Goal: Transaction & Acquisition: Purchase product/service

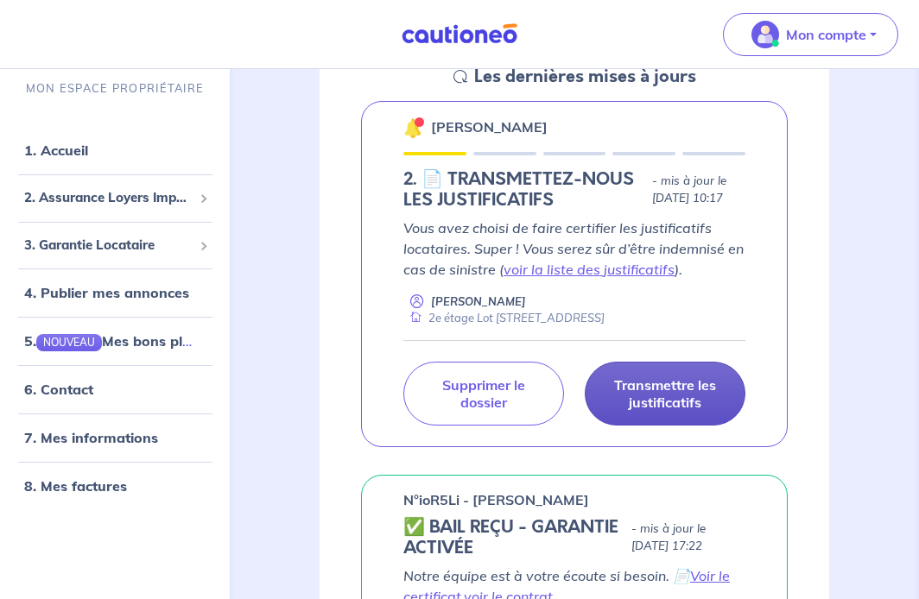
click at [685, 392] on p "Transmettre les justificatifs" at bounding box center [664, 393] width 117 height 35
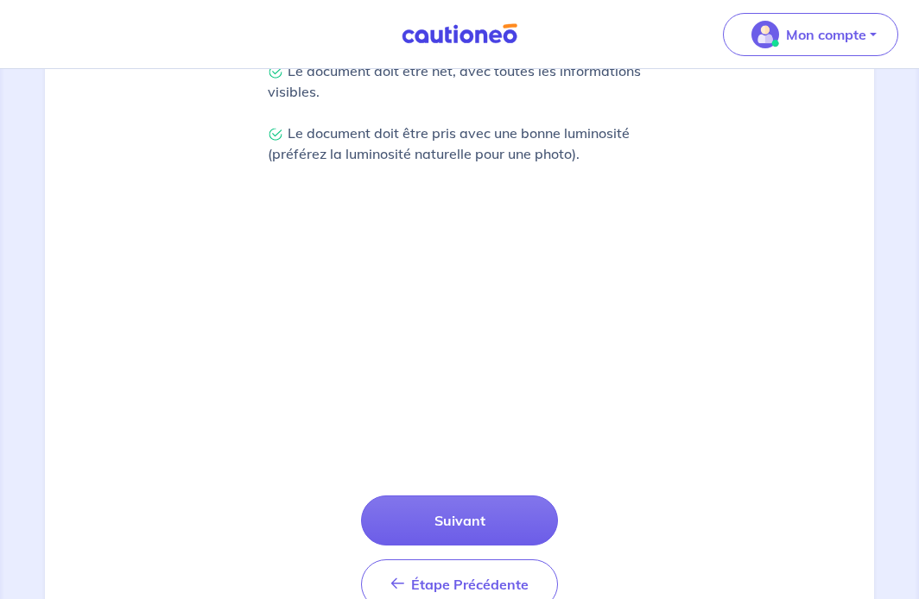
scroll to position [492, 0]
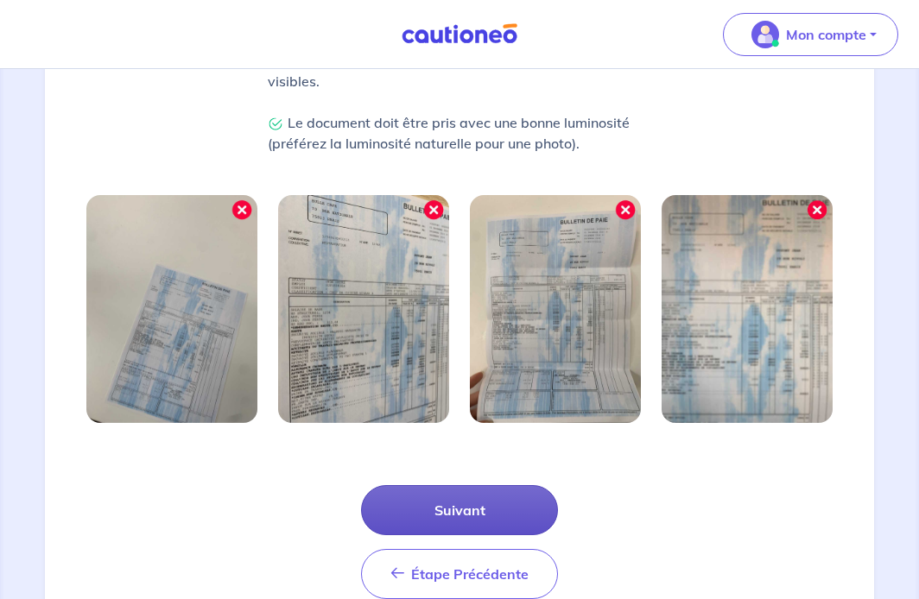
click at [480, 503] on button "Suivant" at bounding box center [459, 510] width 197 height 50
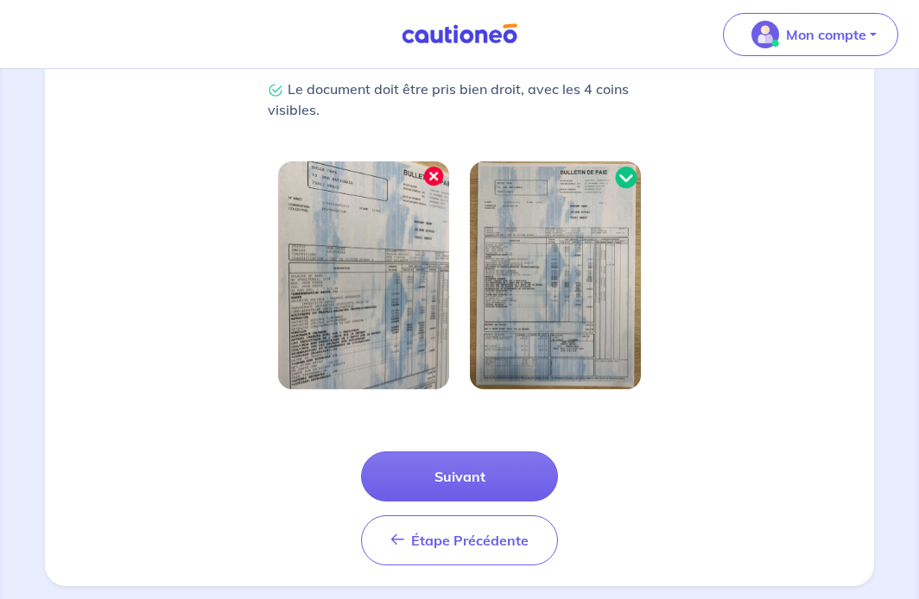
scroll to position [472, 0]
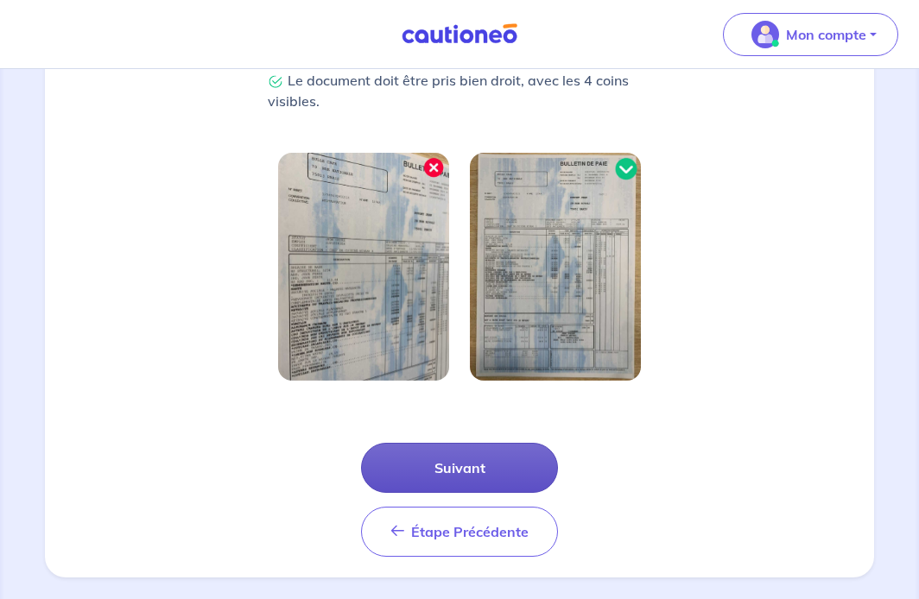
click at [471, 453] on button "Suivant" at bounding box center [459, 468] width 197 height 50
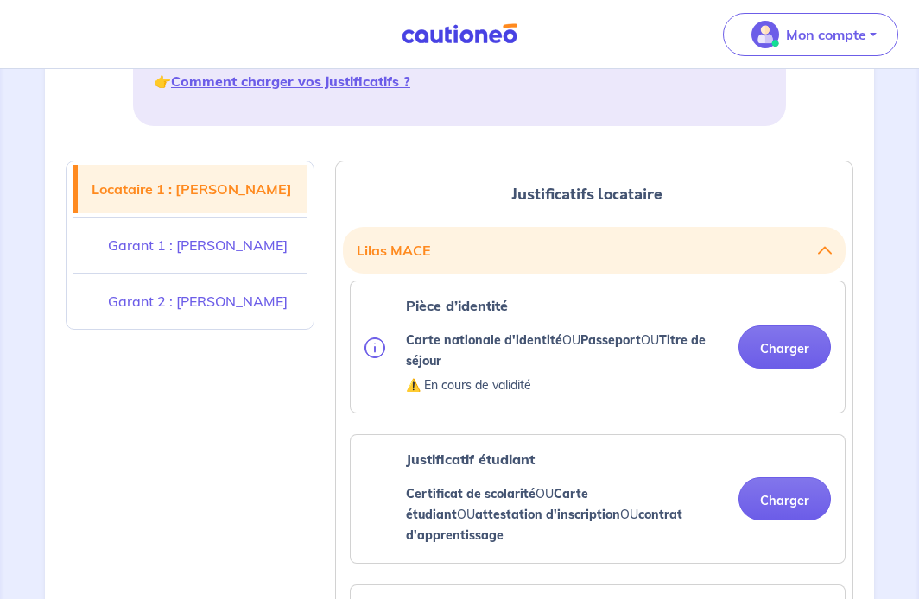
scroll to position [344, 0]
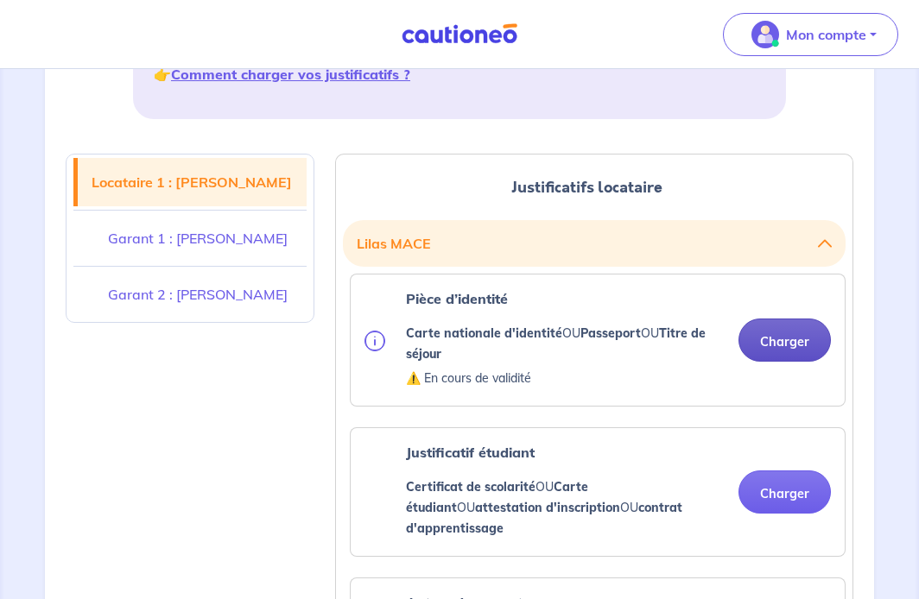
click at [798, 338] on button "Charger" at bounding box center [784, 340] width 92 height 43
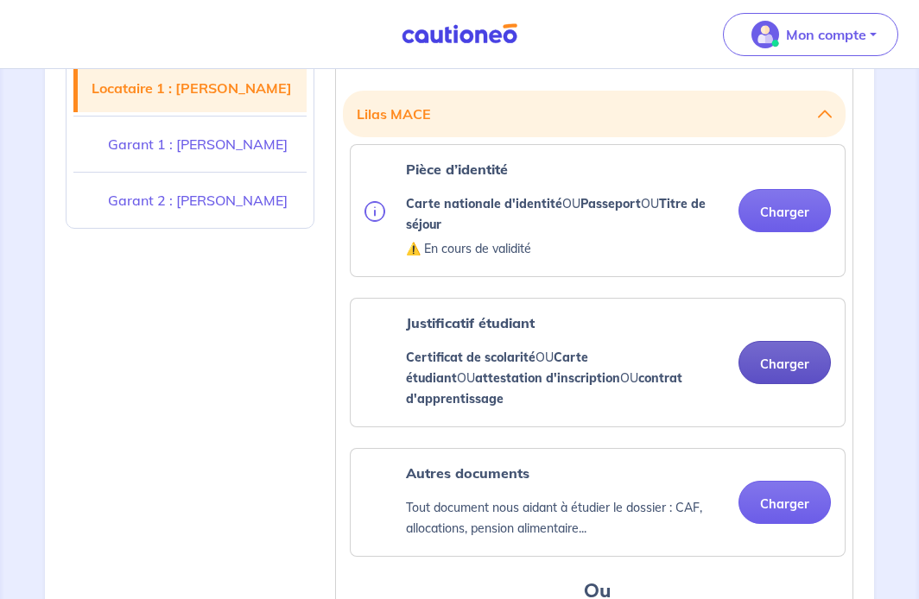
scroll to position [472, 0]
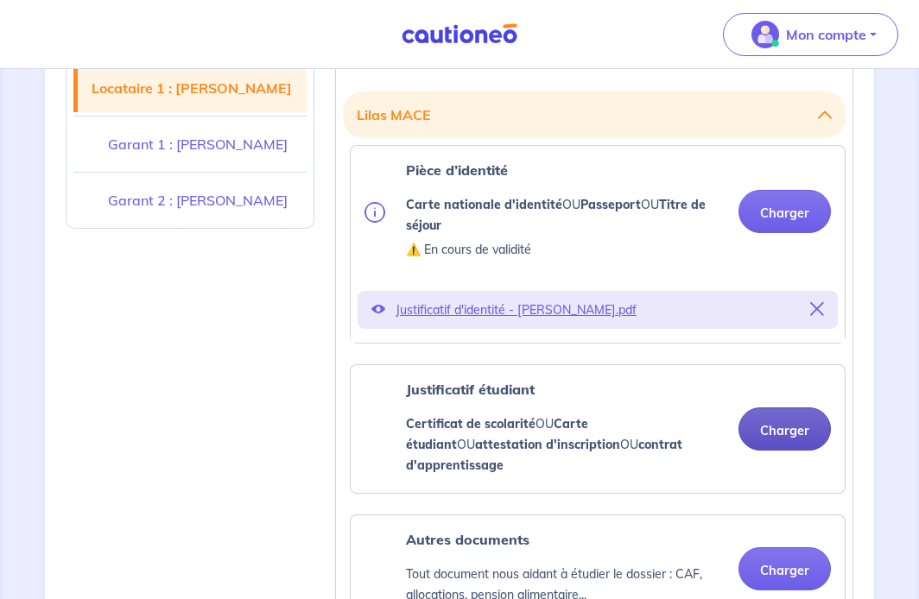
click at [766, 408] on button "Charger" at bounding box center [784, 429] width 92 height 43
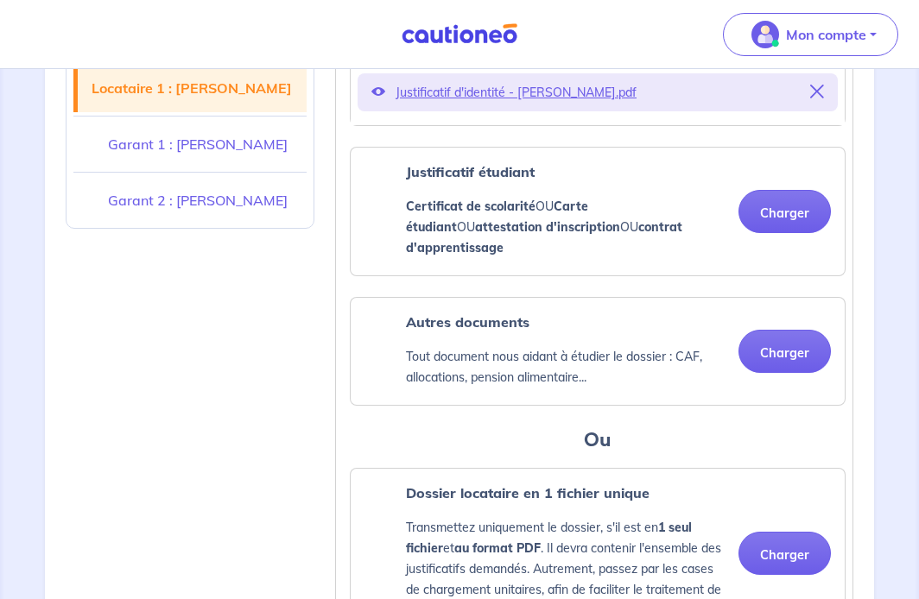
scroll to position [696, 0]
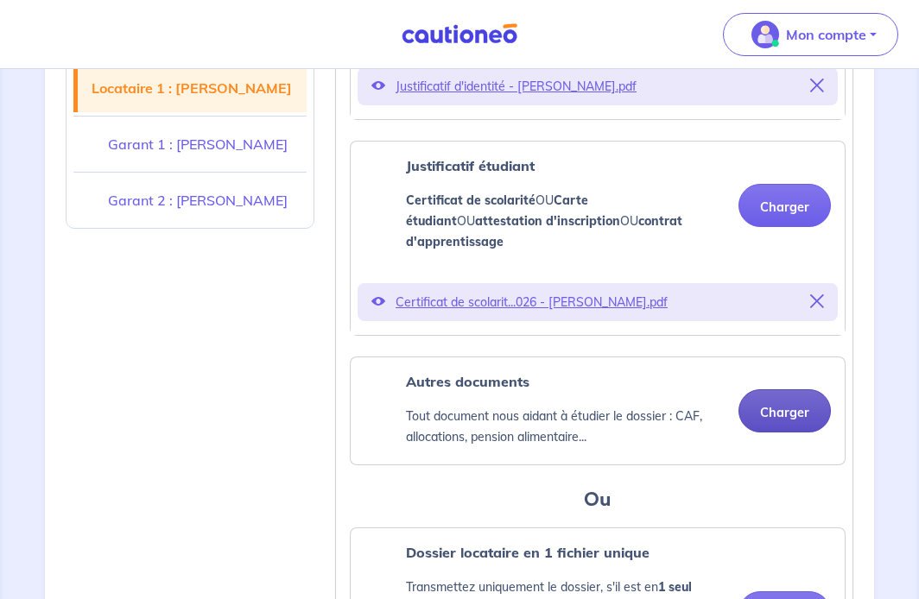
click at [775, 393] on button "Charger" at bounding box center [784, 410] width 92 height 43
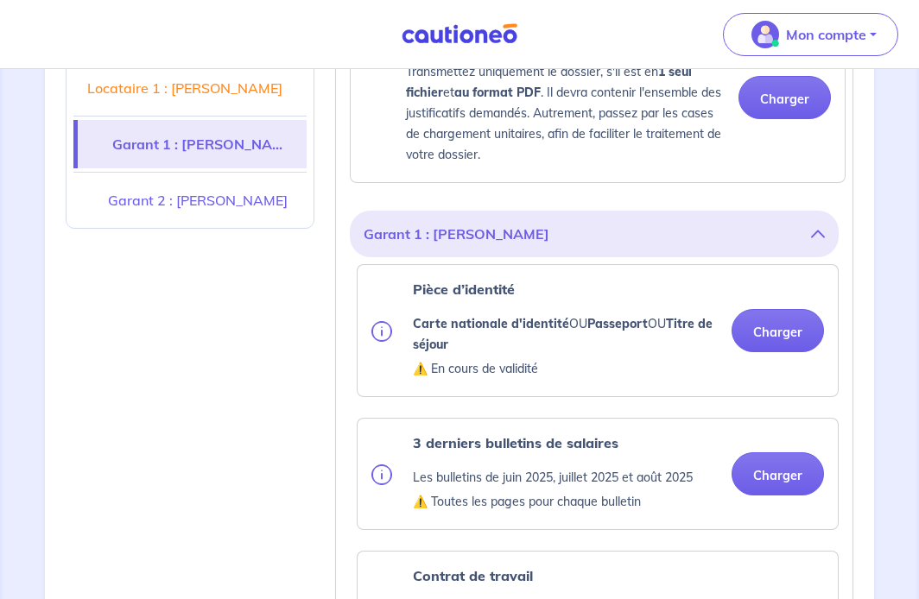
scroll to position [1212, 0]
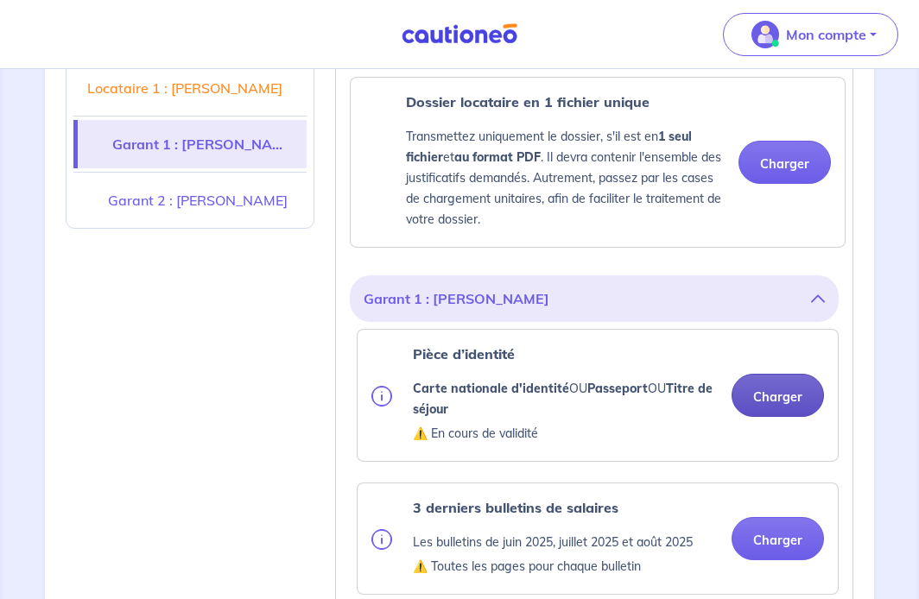
click at [780, 374] on button "Charger" at bounding box center [777, 395] width 92 height 43
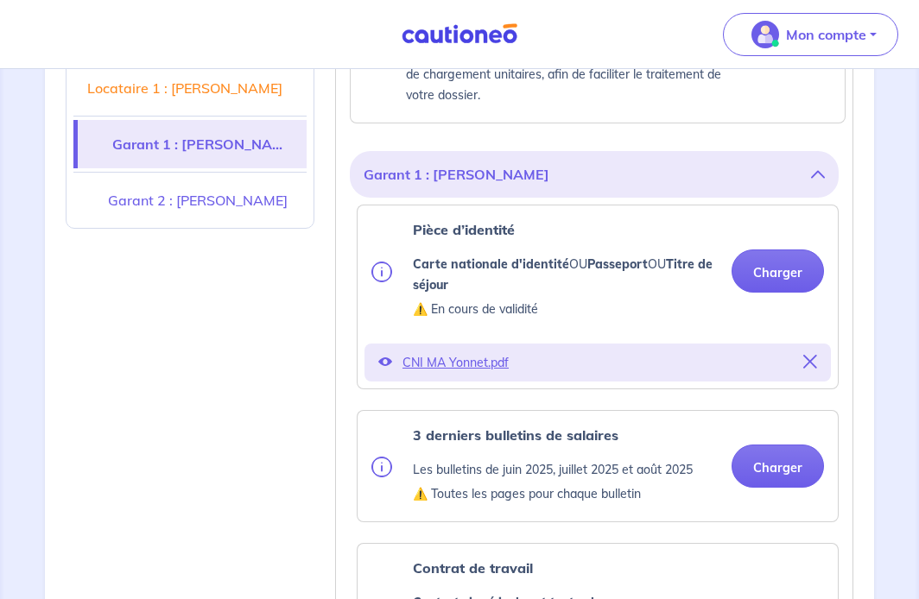
scroll to position [1376, 0]
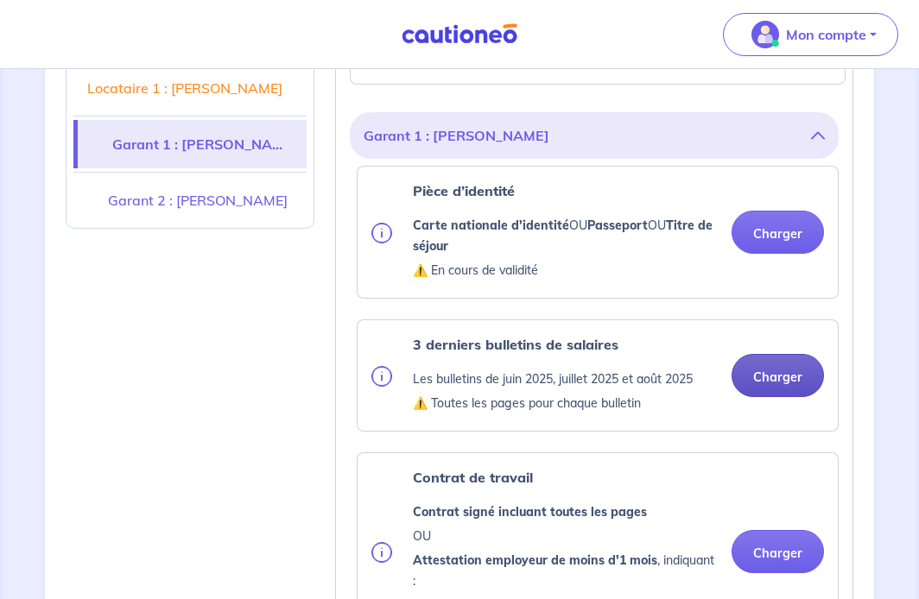
click at [795, 357] on button "Charger" at bounding box center [777, 375] width 92 height 43
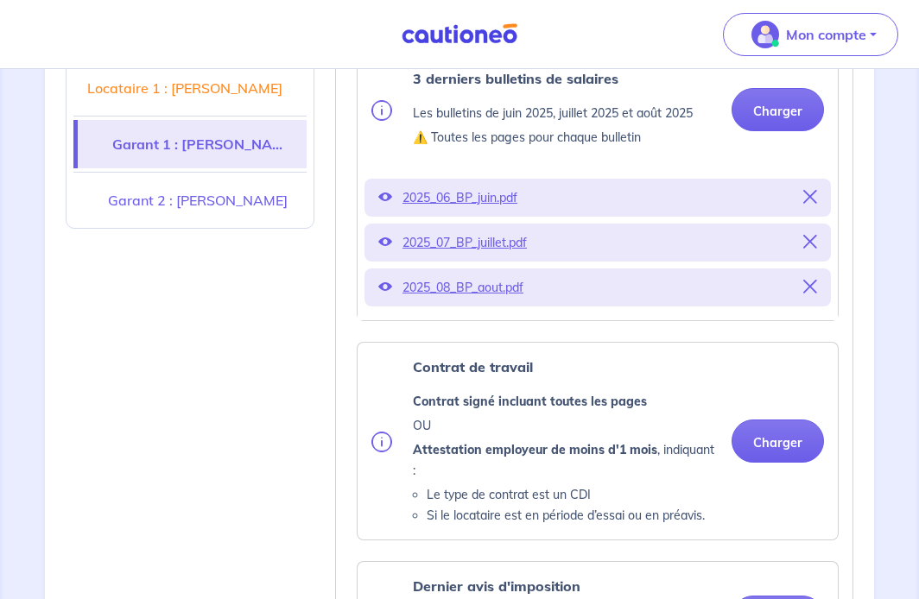
scroll to position [1717, 0]
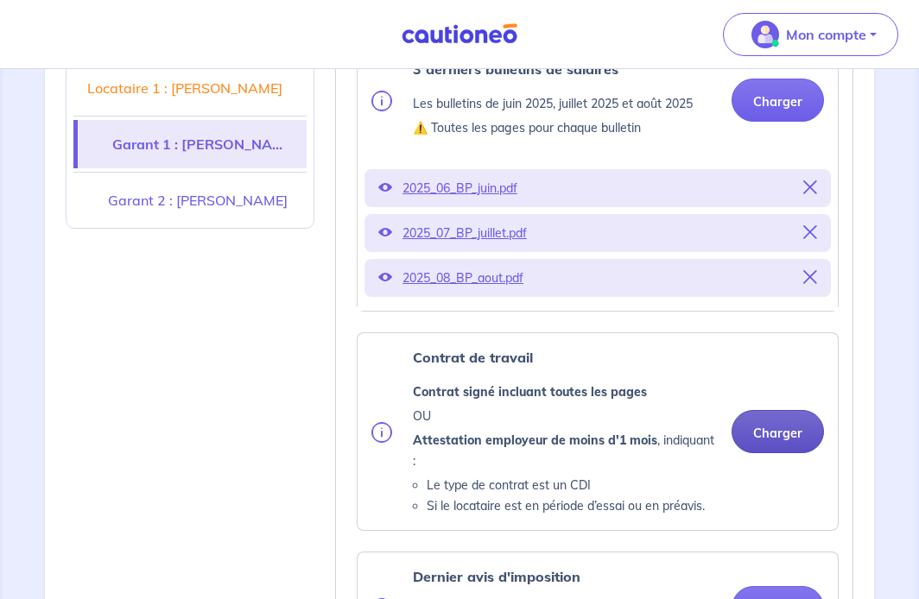
click at [787, 410] on button "Charger" at bounding box center [777, 431] width 92 height 43
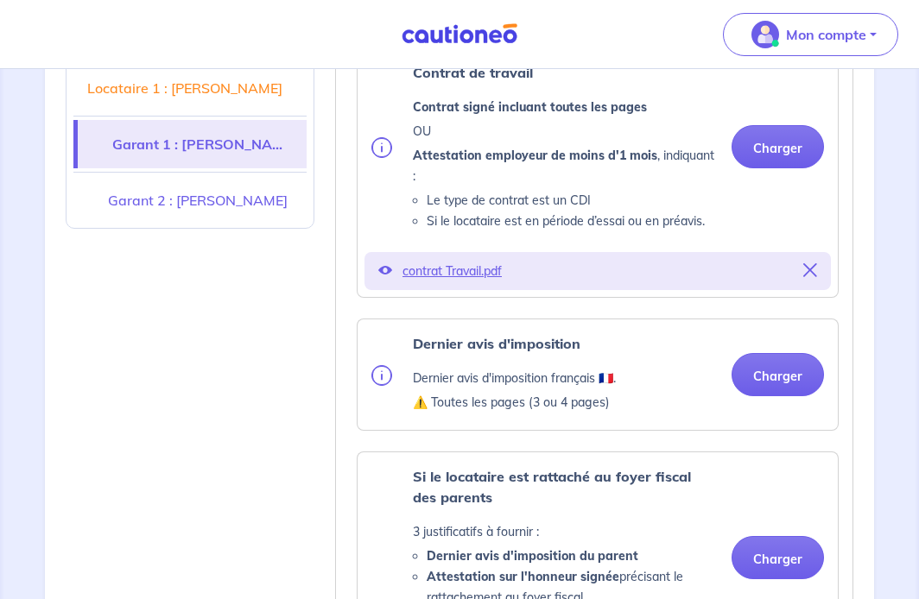
scroll to position [2002, 0]
click at [767, 352] on button "Charger" at bounding box center [777, 373] width 92 height 43
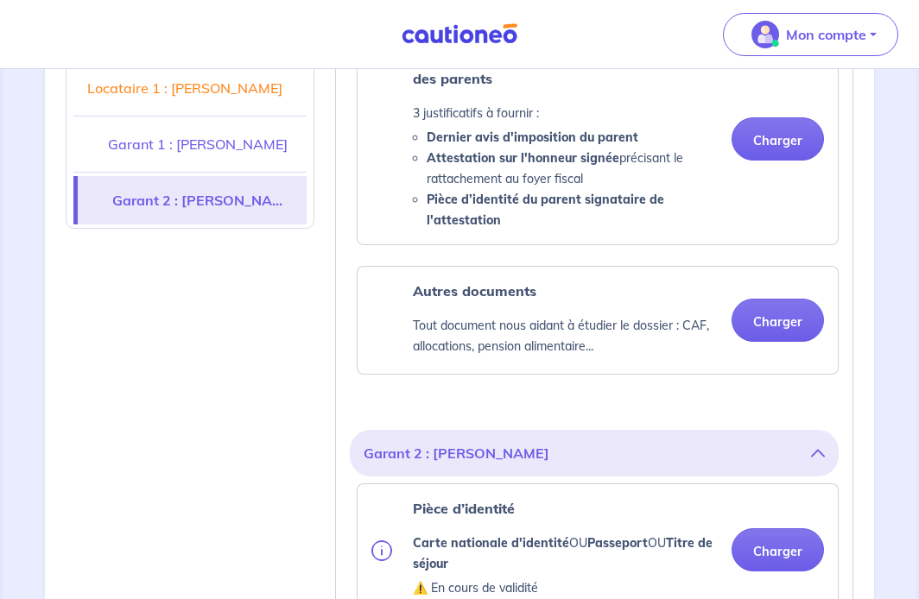
scroll to position [2744, 0]
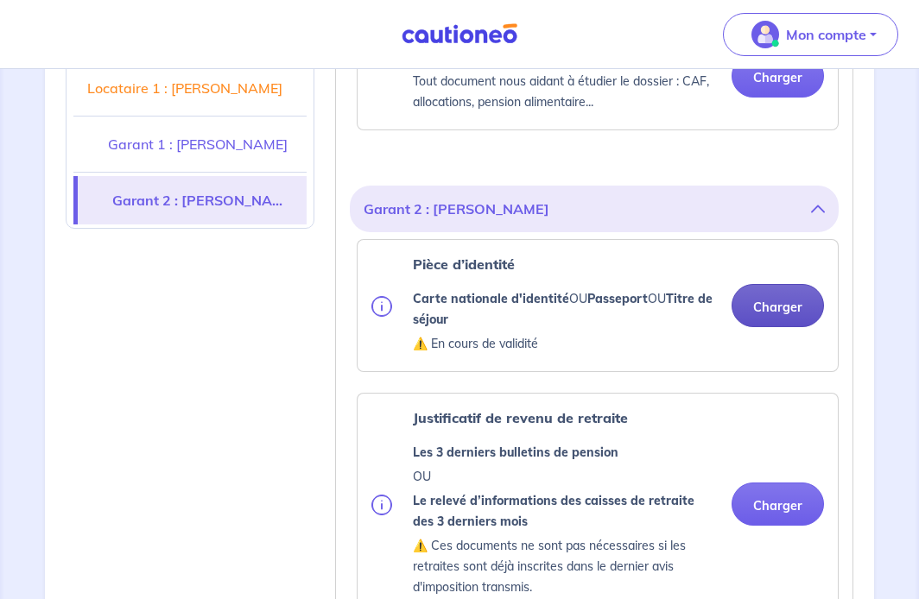
click at [800, 284] on button "Charger" at bounding box center [777, 305] width 92 height 43
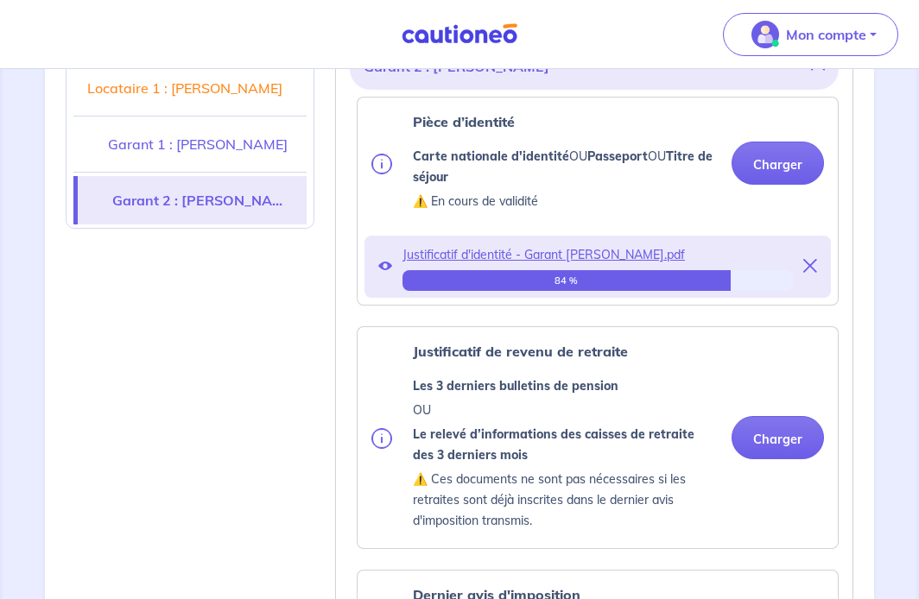
scroll to position [2889, 0]
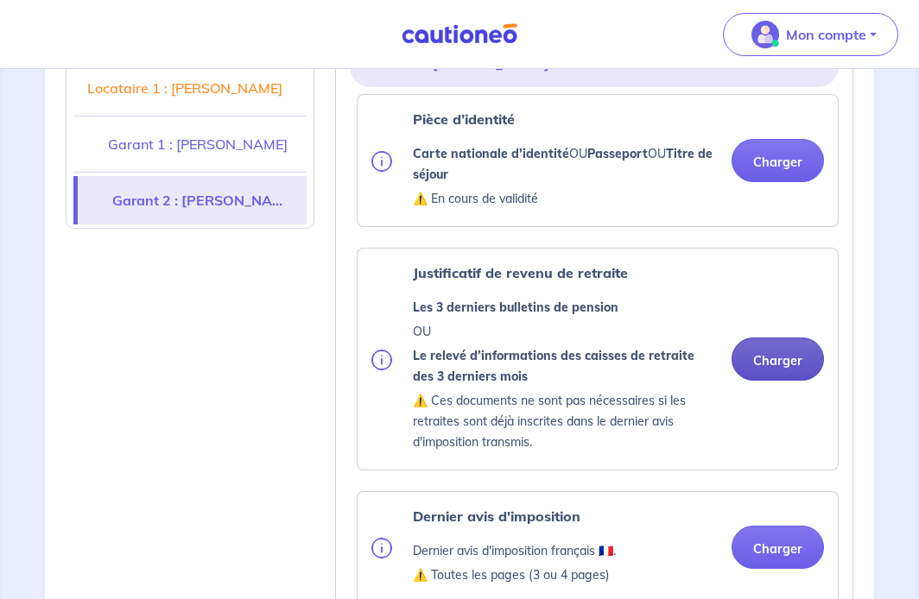
click at [758, 371] on div "Justificatif de revenu de retraite Les 3 derniers bulletins de pension OU Le re…" at bounding box center [597, 359] width 452 height 193
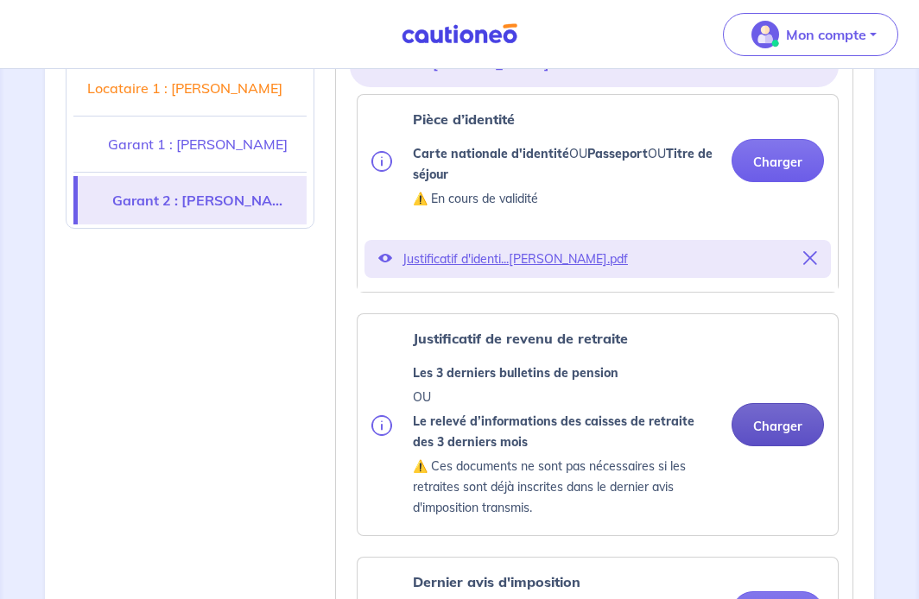
click at [760, 403] on button "Charger" at bounding box center [777, 424] width 92 height 43
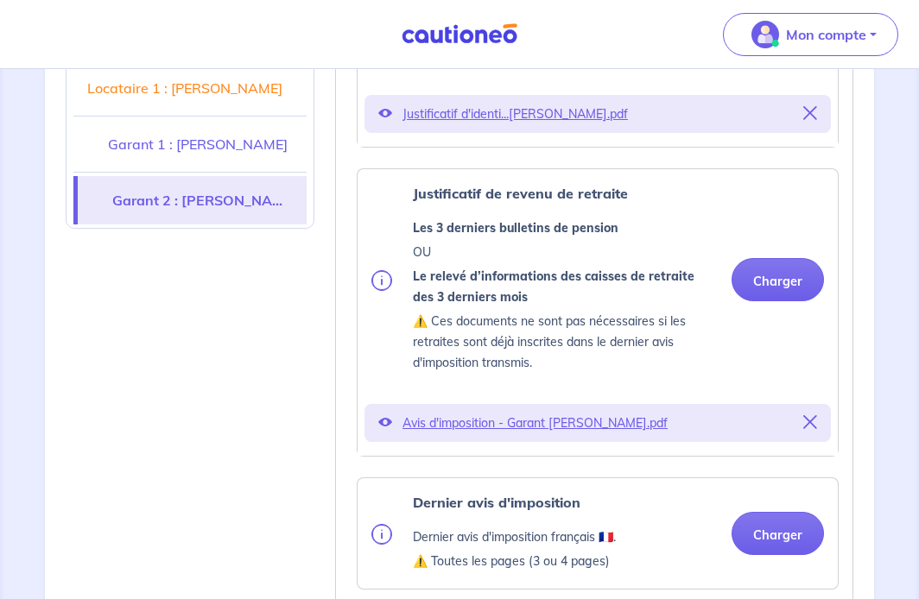
scroll to position [3033, 0]
click at [776, 513] on button "Charger" at bounding box center [777, 534] width 92 height 43
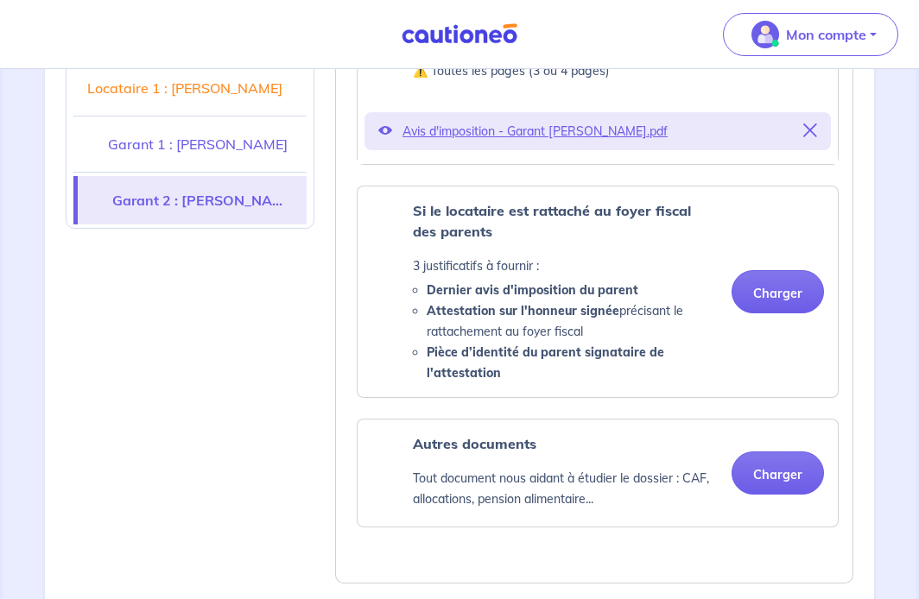
scroll to position [3528, 0]
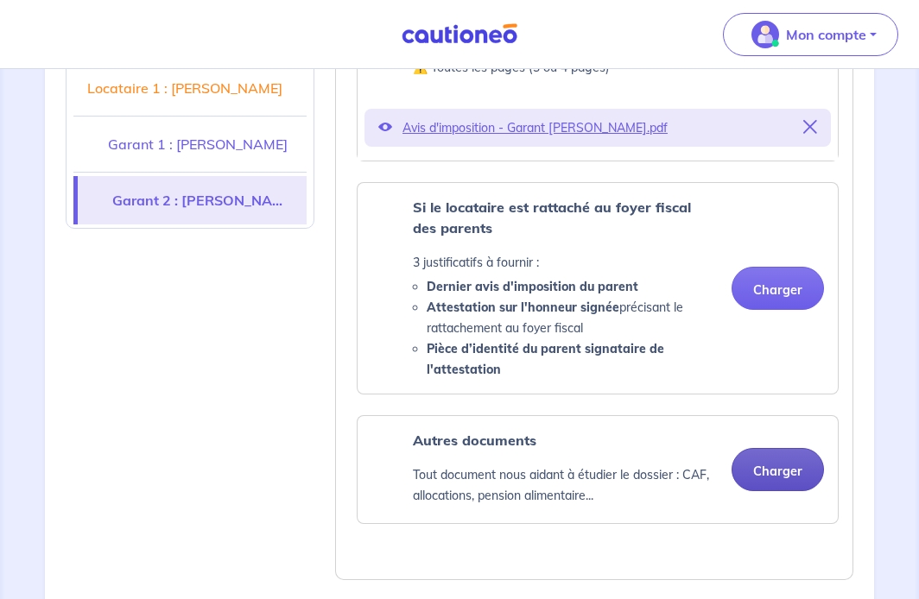
click at [794, 448] on button "Charger" at bounding box center [777, 469] width 92 height 43
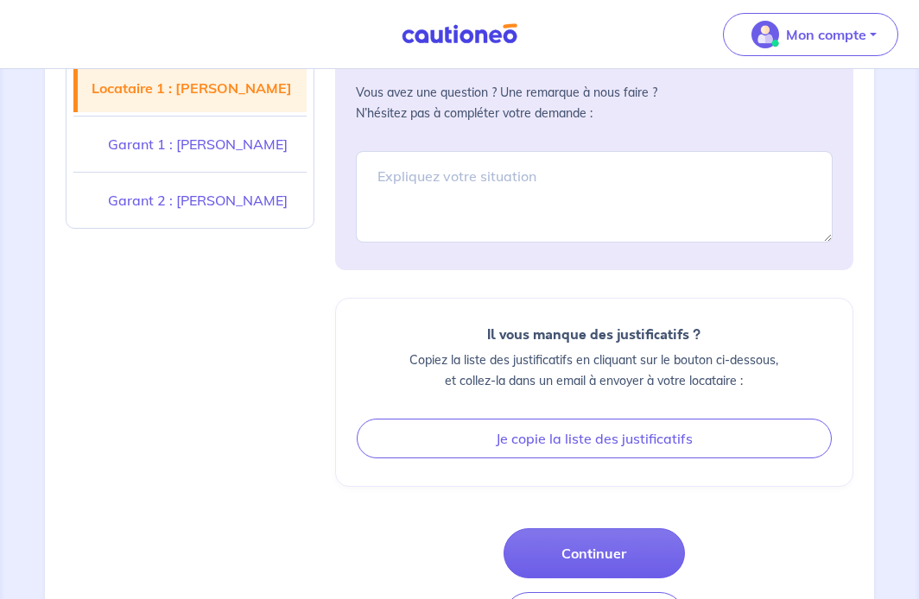
scroll to position [4229, 0]
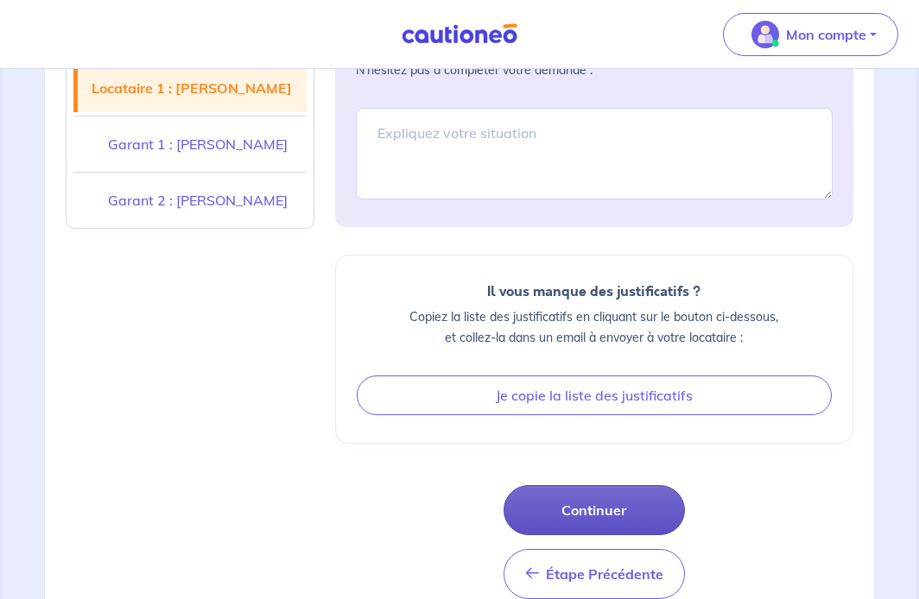
click at [577, 485] on button "Continuer" at bounding box center [593, 510] width 181 height 50
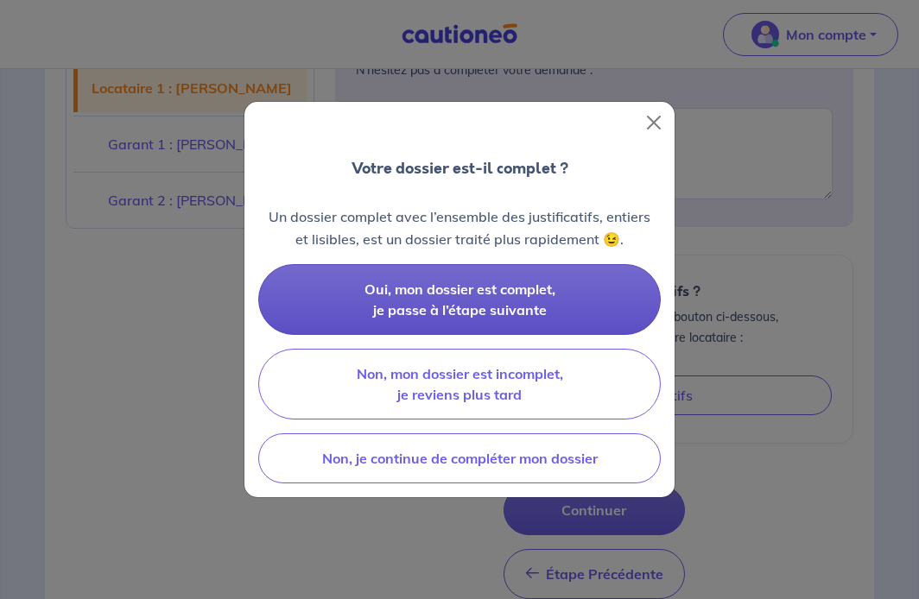
click at [571, 307] on button "Oui, mon dossier est complet, je passe à l’étape suivante" at bounding box center [459, 299] width 402 height 71
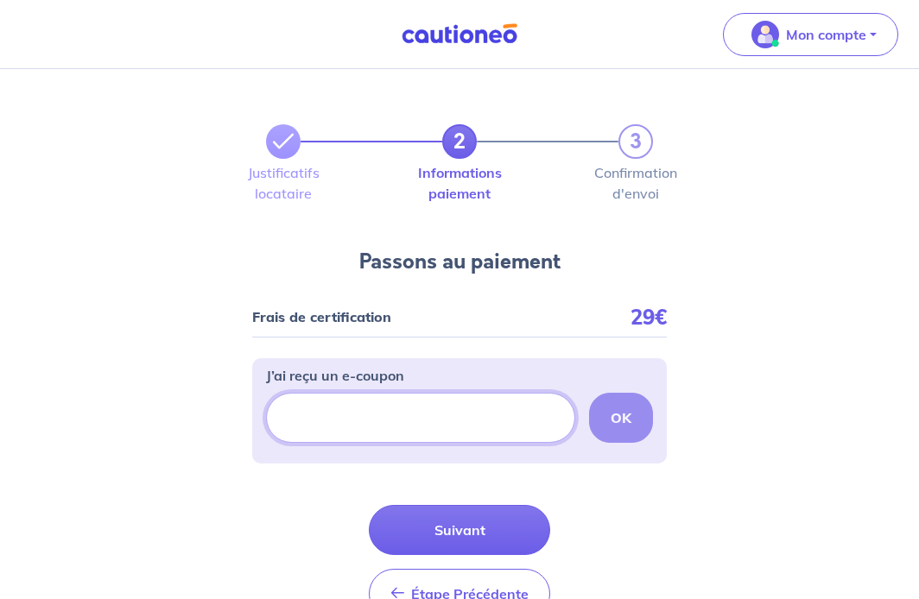
click at [452, 432] on input "J’ai reçu un e-coupon" at bounding box center [420, 418] width 309 height 50
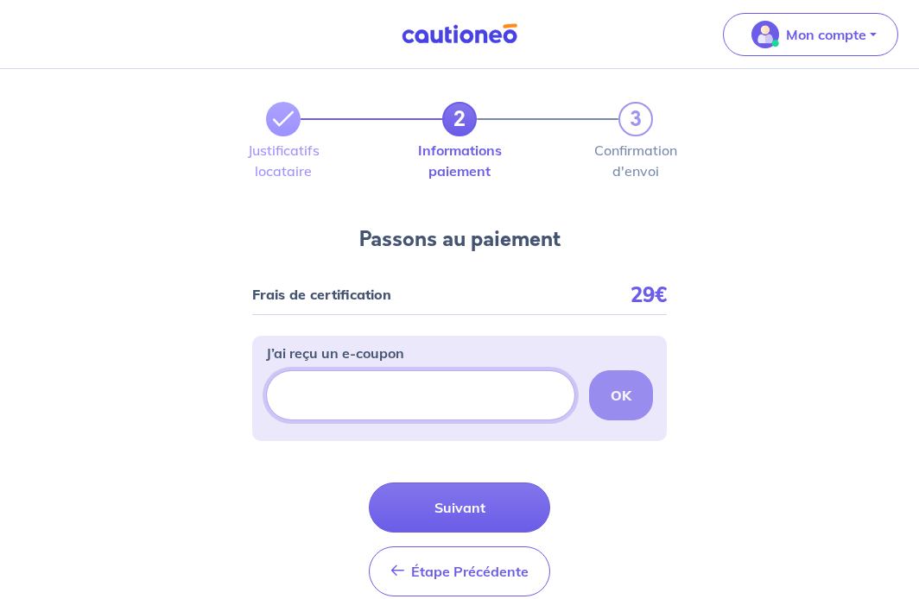
scroll to position [25, 0]
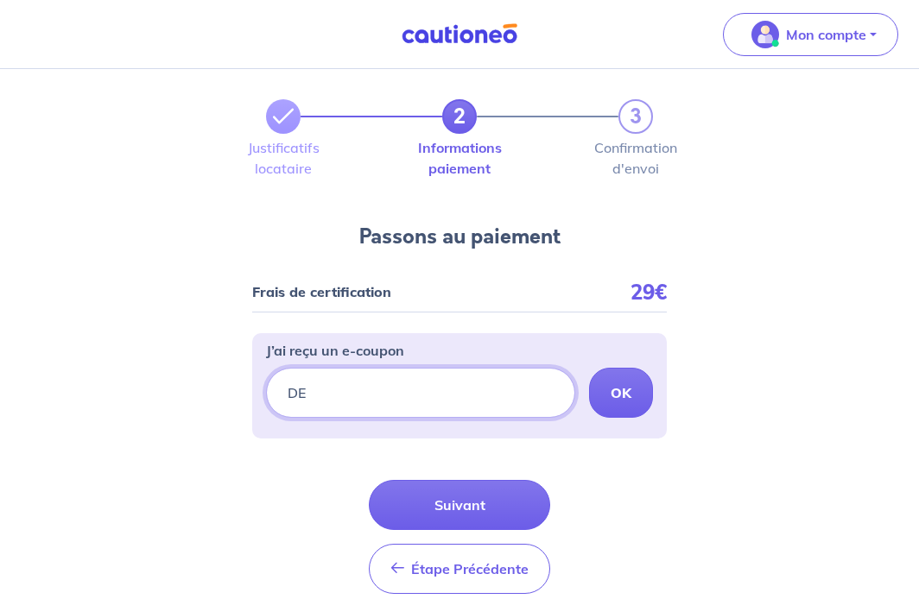
type input "D"
type input "ders-3"
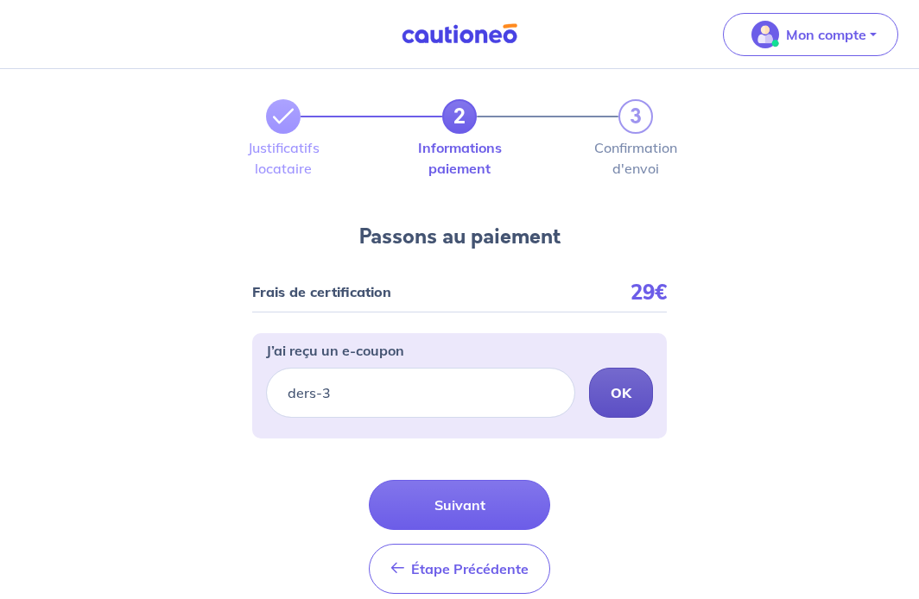
click at [614, 384] on strong "OK" at bounding box center [620, 392] width 21 height 17
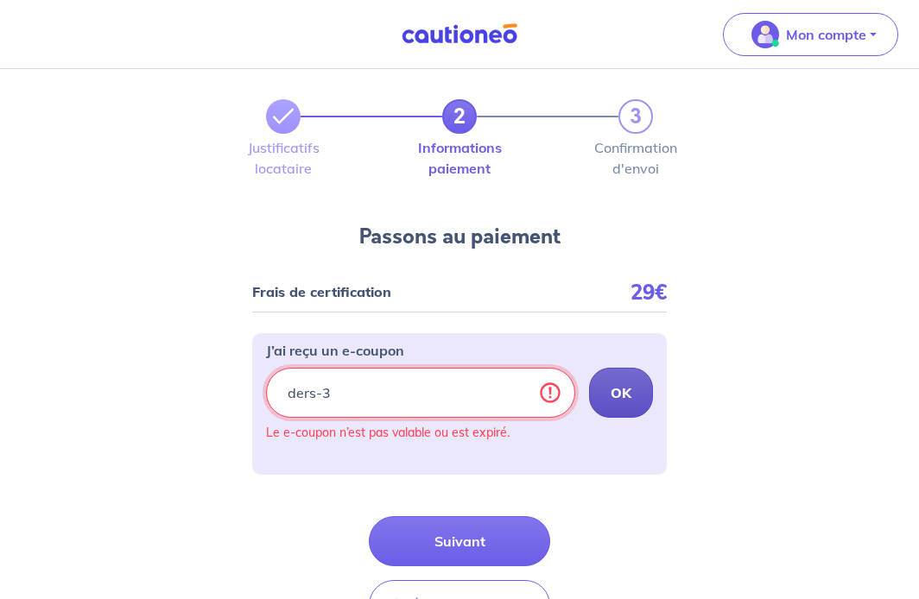
drag, startPoint x: 426, startPoint y: 401, endPoint x: 183, endPoint y: 395, distance: 242.7
click at [183, 395] on div "2 3 Justificatifs locataire Informations paiement Confirmation d'envoi Passons …" at bounding box center [459, 382] width 919 height 676
paste input "pontailler-2"
type input "pontailler-2"
click at [628, 383] on p "OK" at bounding box center [620, 393] width 21 height 21
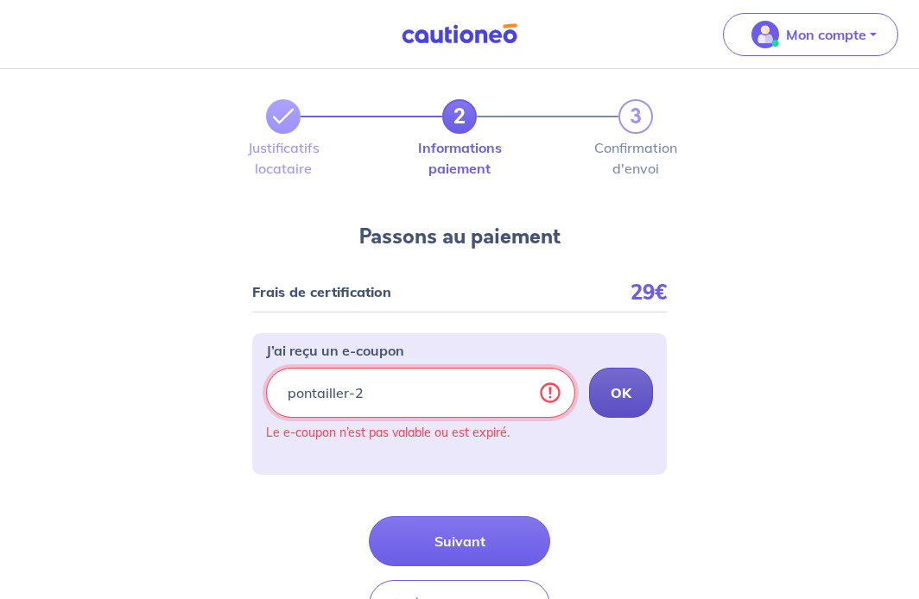
click at [549, 393] on input "pontailler-2" at bounding box center [420, 393] width 309 height 50
click at [628, 395] on strong "OK" at bounding box center [620, 392] width 21 height 17
click at [493, 399] on input "pontailler-2" at bounding box center [420, 393] width 309 height 50
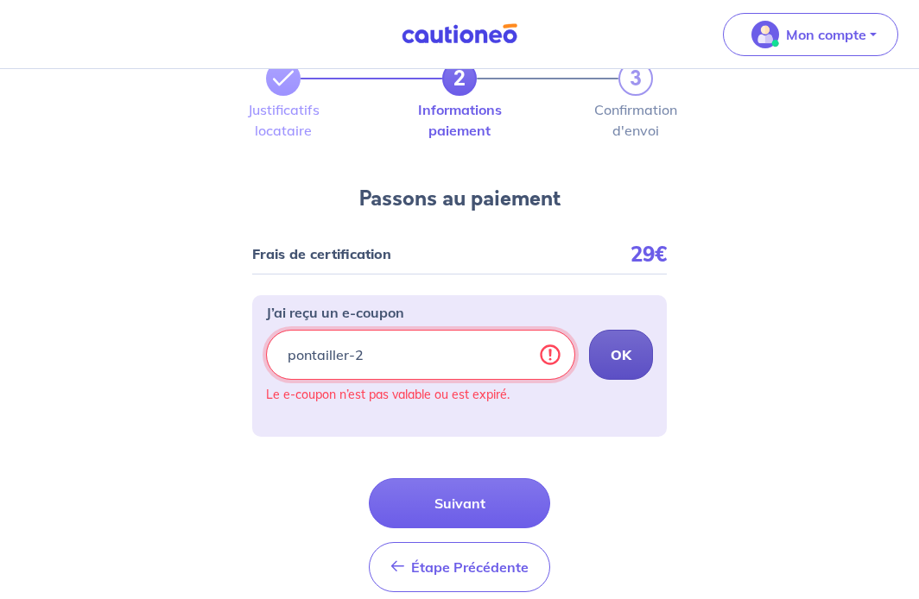
scroll to position [66, 0]
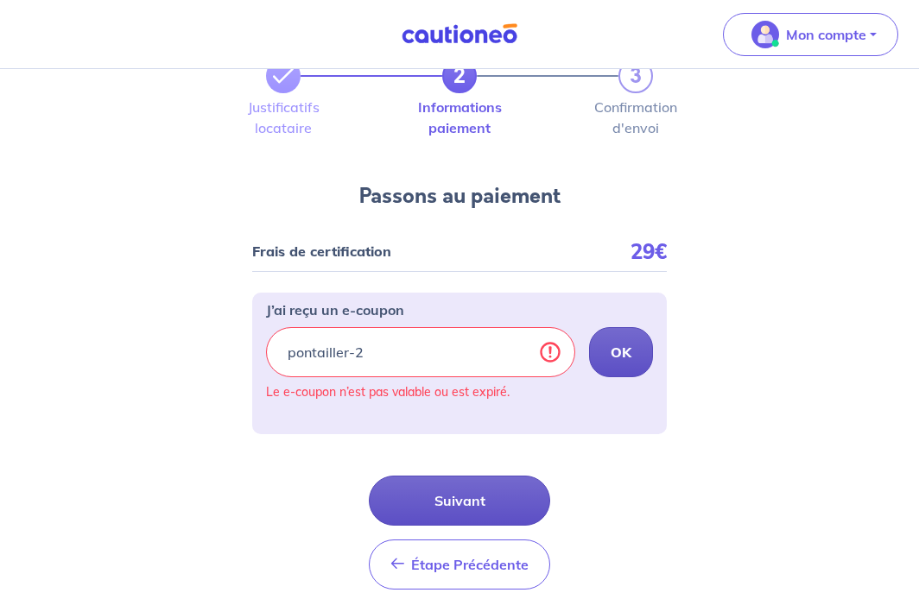
click at [452, 490] on button "Suivant" at bounding box center [459, 501] width 181 height 50
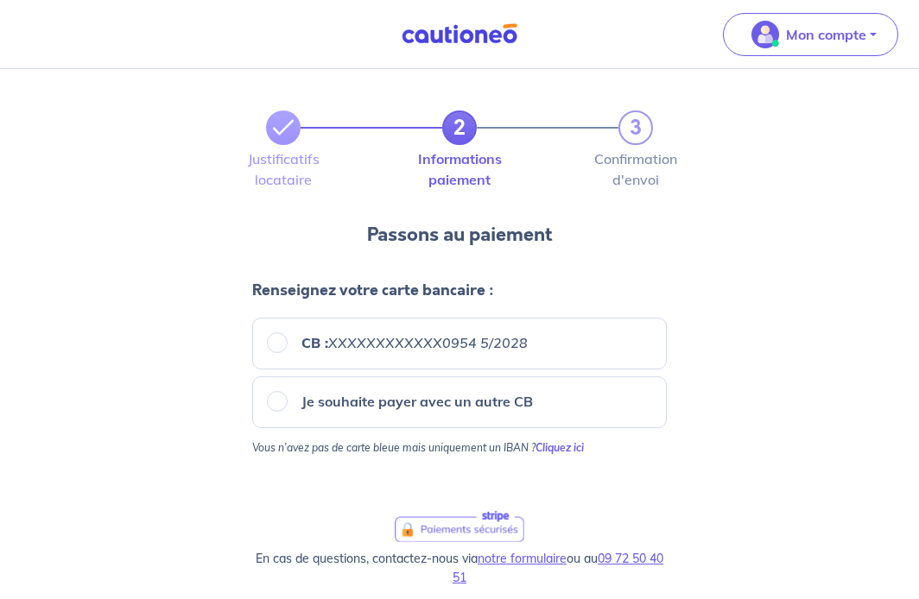
click at [434, 350] on em "XXXXXXXXXXXX0954 5/2028" at bounding box center [427, 342] width 199 height 17
click at [288, 350] on input "CB : XXXXXXXXXXXX0954 5/2028" at bounding box center [277, 342] width 21 height 21
radio input "true"
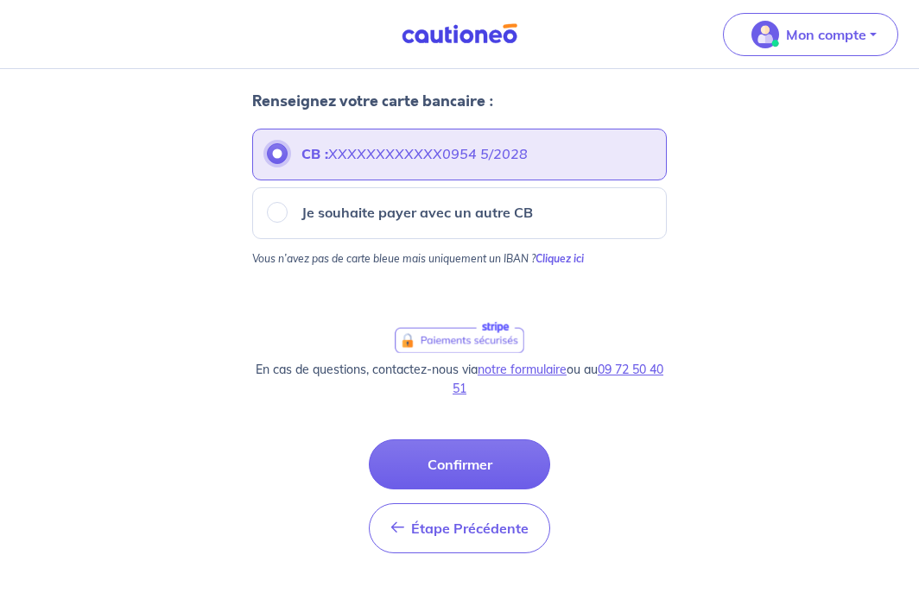
scroll to position [193, 0]
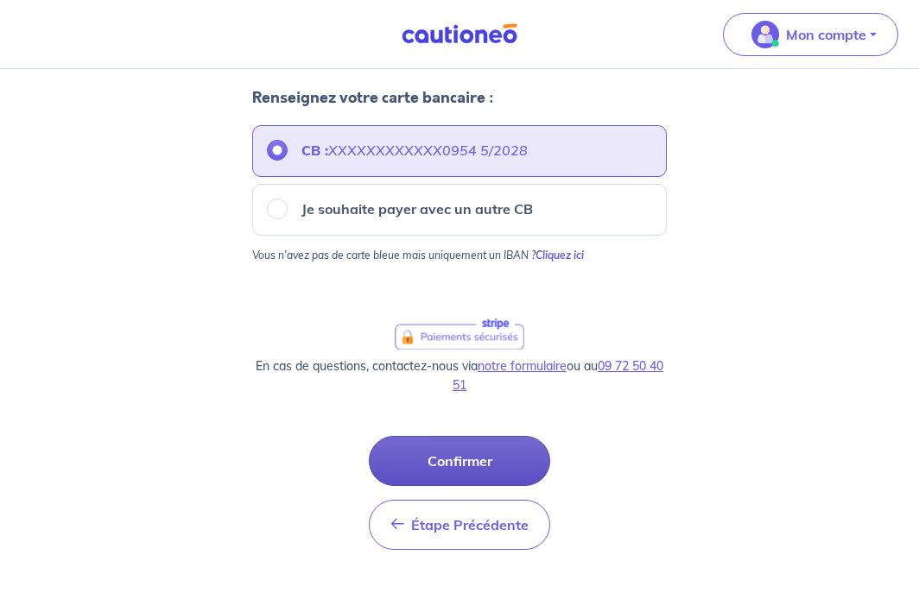
click at [444, 462] on button "Confirmer" at bounding box center [459, 461] width 181 height 50
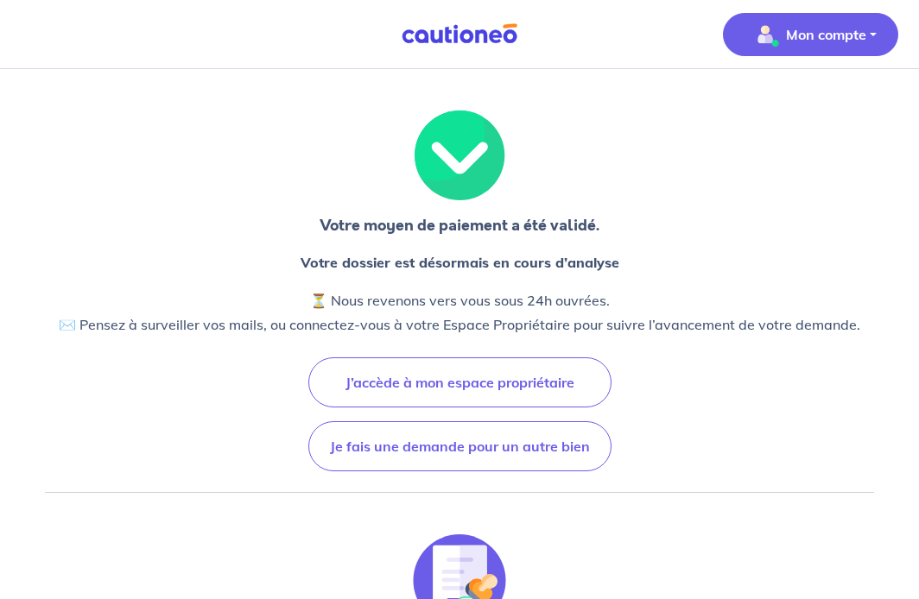
click at [821, 42] on p "Mon compte" at bounding box center [826, 34] width 80 height 21
click at [806, 110] on link "Mes informations" at bounding box center [793, 107] width 139 height 28
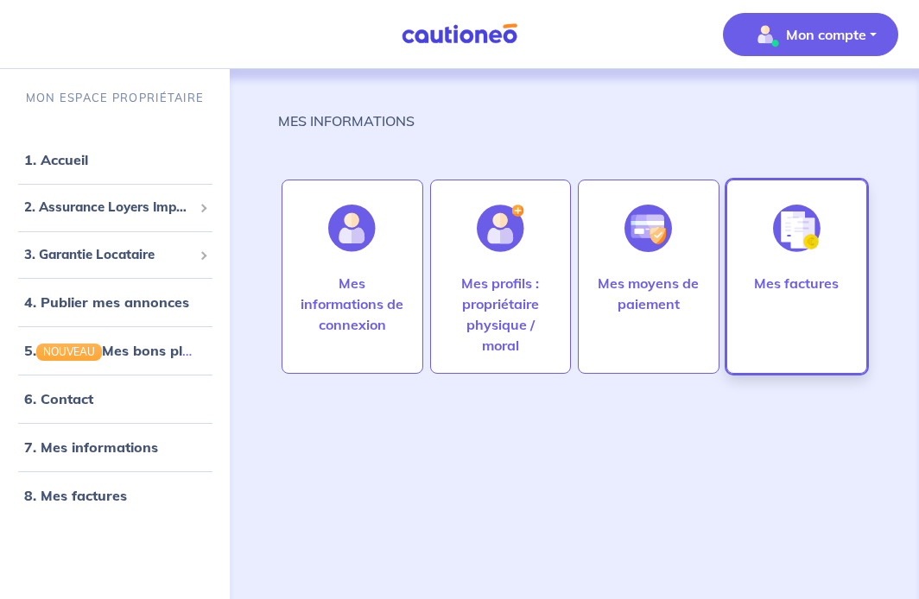
click at [791, 266] on div at bounding box center [796, 228] width 75 height 89
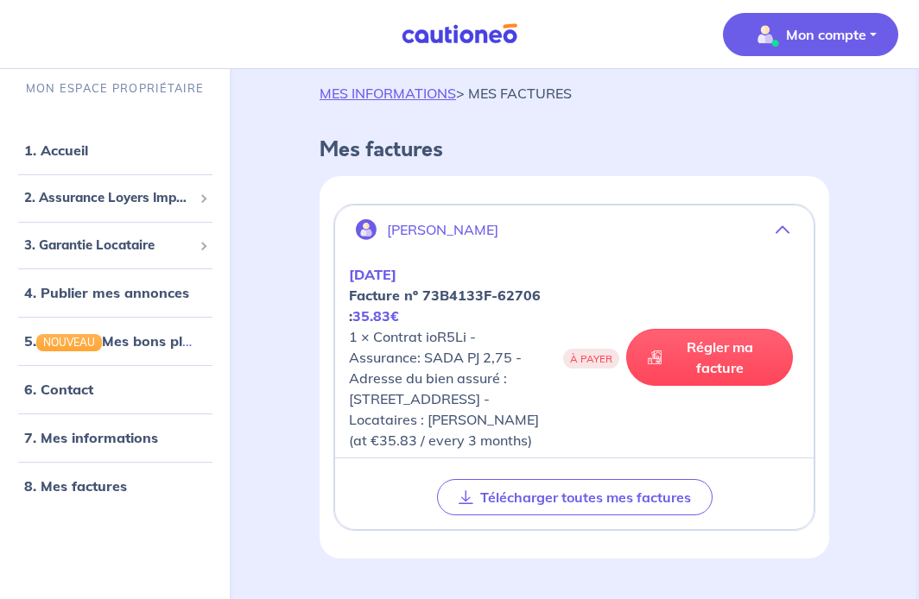
scroll to position [70, 0]
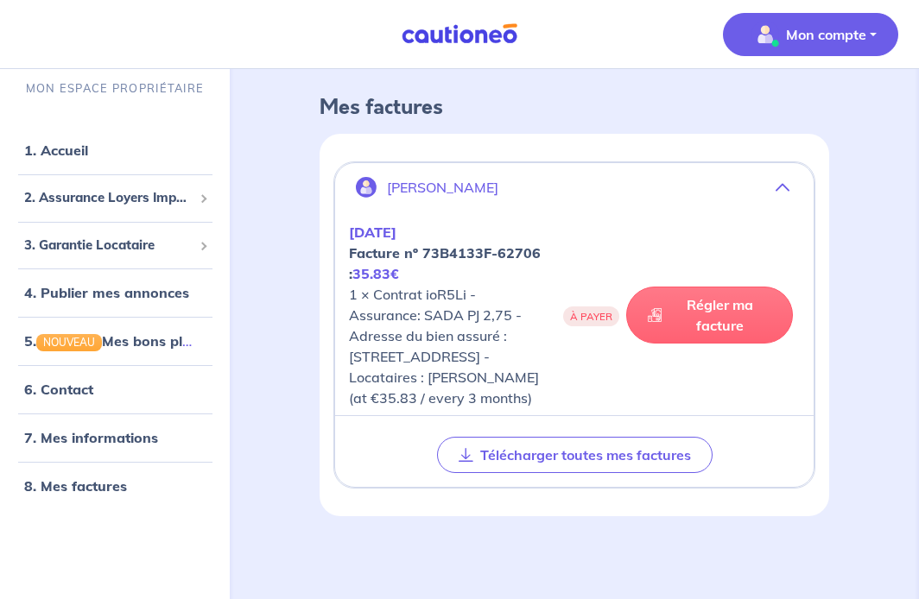
click at [712, 332] on link "Régler ma facture" at bounding box center [709, 315] width 167 height 57
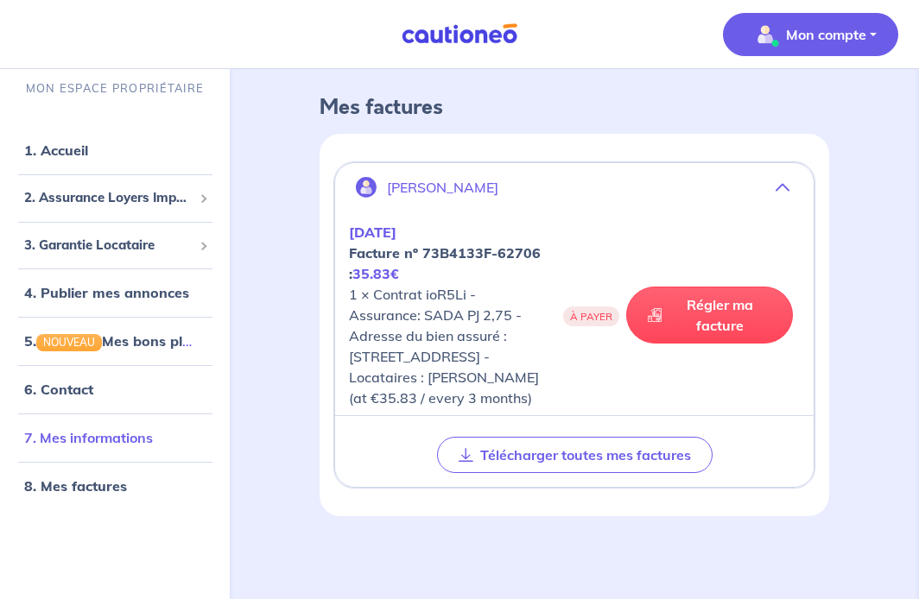
click at [130, 446] on link "7. Mes informations" at bounding box center [88, 438] width 129 height 17
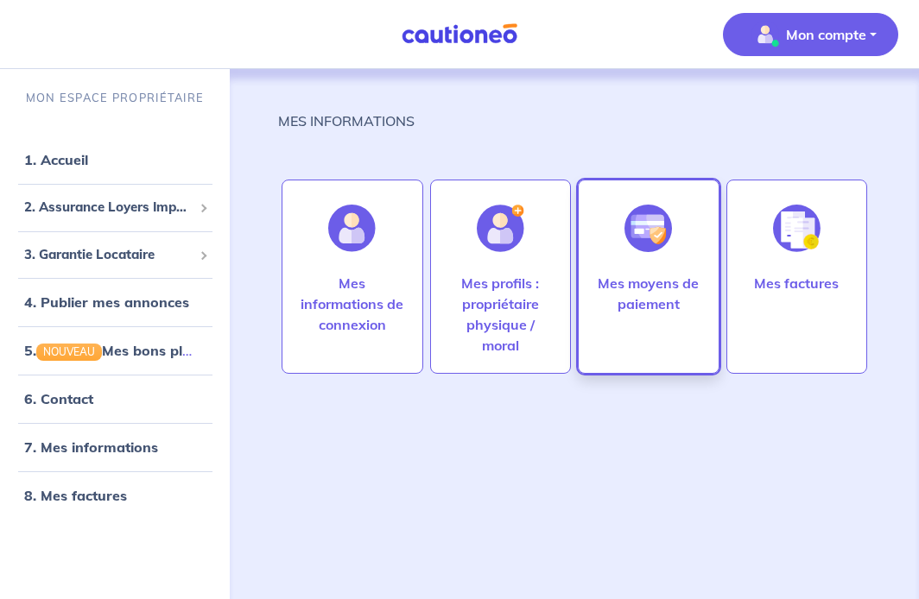
click at [638, 275] on p "Mes moyens de paiement" at bounding box center [648, 293] width 105 height 41
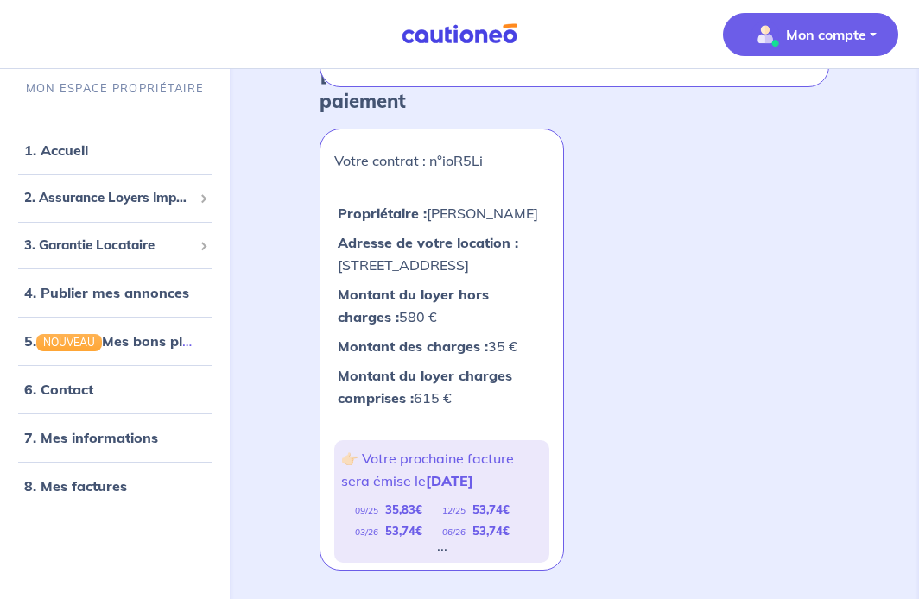
scroll to position [537, 0]
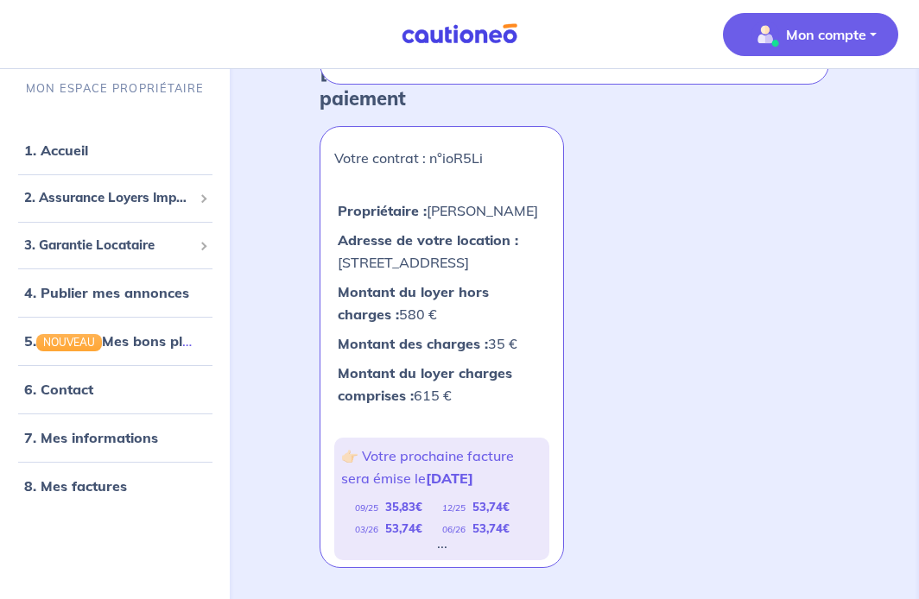
click at [389, 518] on div "03/26 53,74 €" at bounding box center [398, 529] width 87 height 22
drag, startPoint x: 358, startPoint y: 504, endPoint x: 512, endPoint y: 504, distance: 153.7
click at [512, 504] on div "09/25 35,83 € 12/25 53,74 € 03/26 53,74 € 06/26 53,74 € ..." at bounding box center [441, 522] width 201 height 50
click at [512, 504] on div "12/25 53,74 €" at bounding box center [485, 508] width 87 height 22
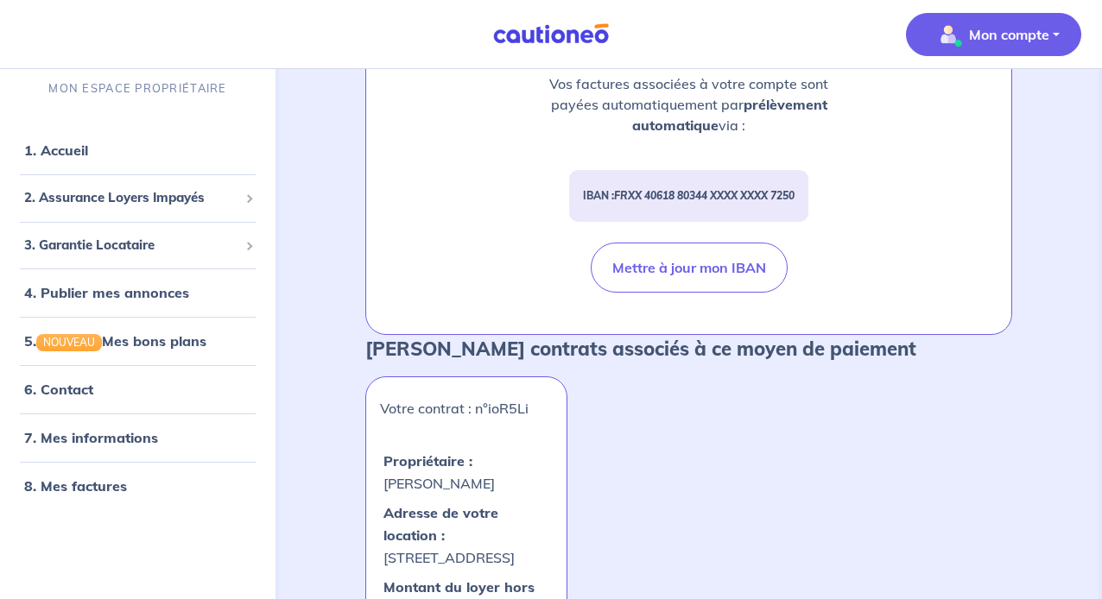
scroll to position [0, 0]
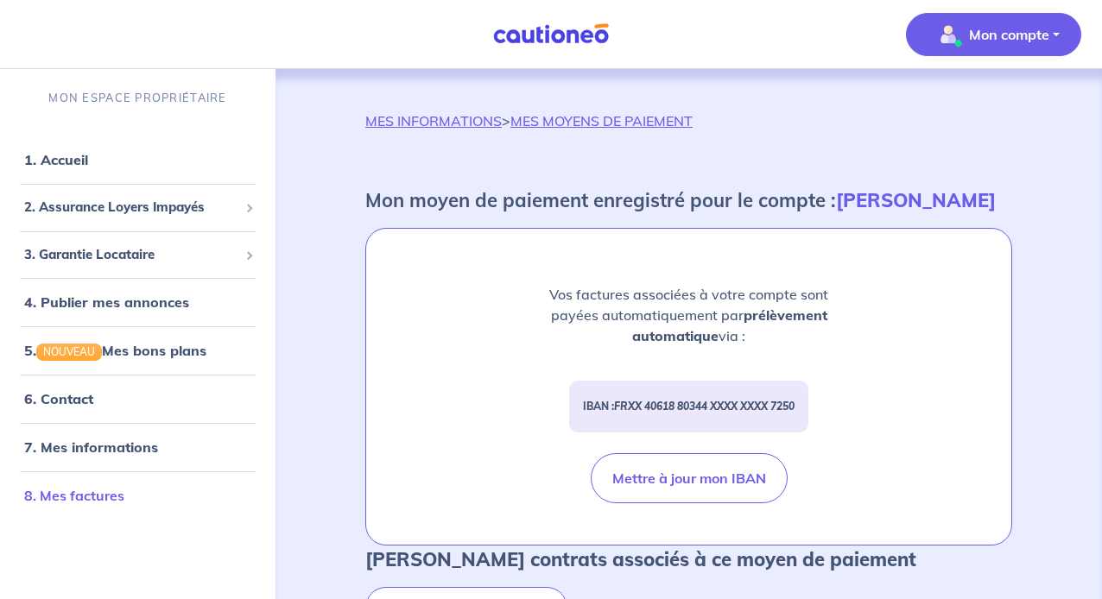
click at [124, 502] on link "8. Mes factures" at bounding box center [74, 495] width 100 height 17
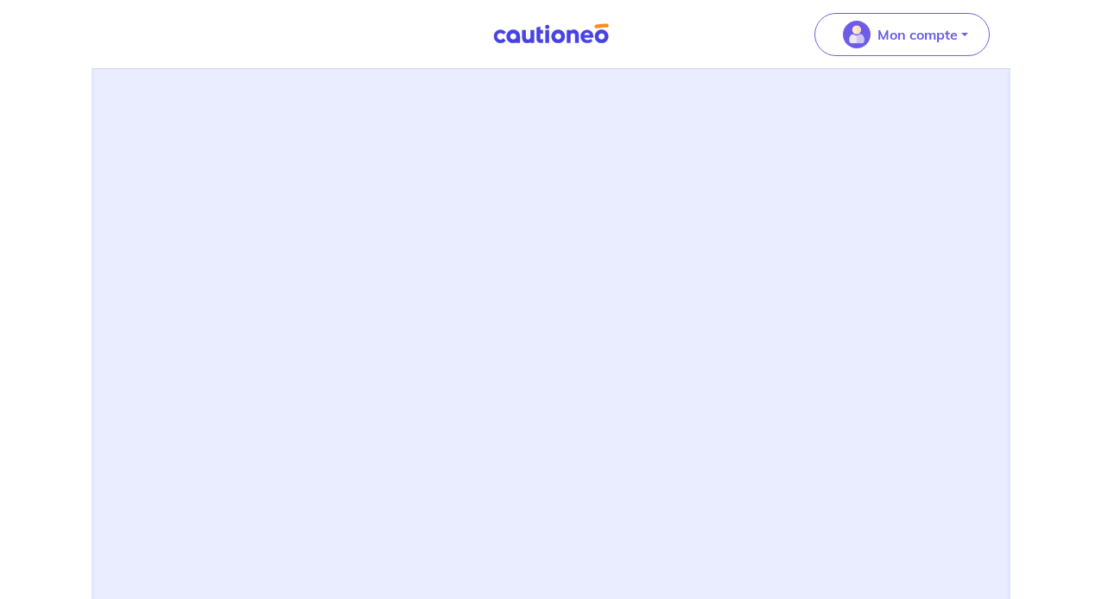
scroll to position [552, 0]
